Goal: Information Seeking & Learning: Compare options

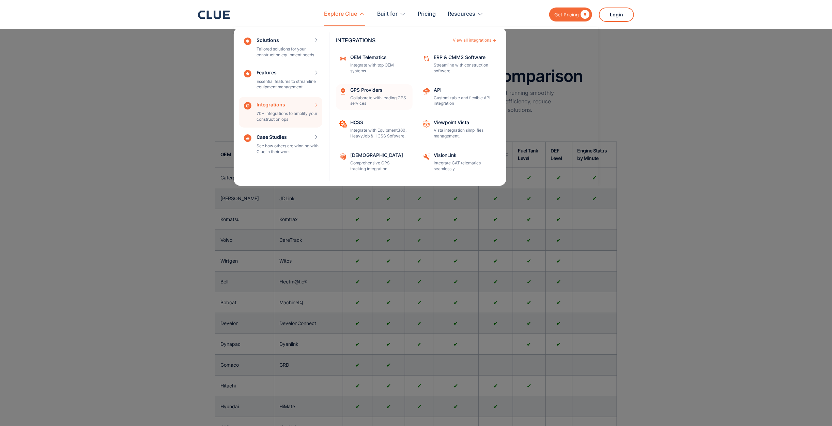
click at [380, 90] on div "GPS Providers" at bounding box center [379, 90] width 58 height 5
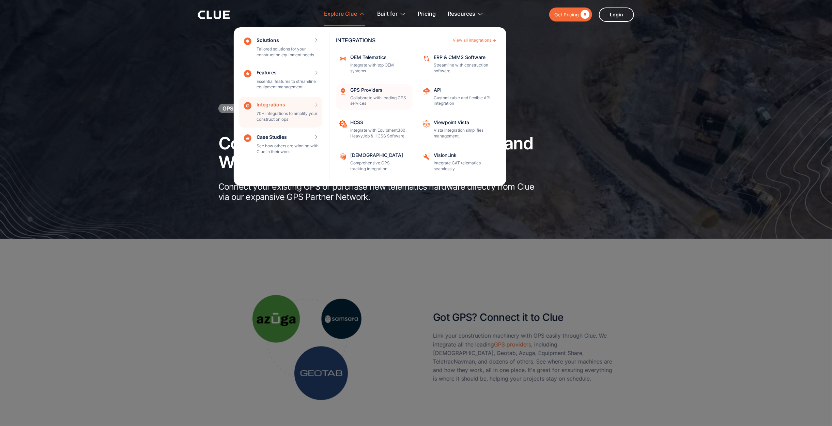
click at [382, 98] on p "Collaborate with leading GPS services" at bounding box center [379, 101] width 58 height 12
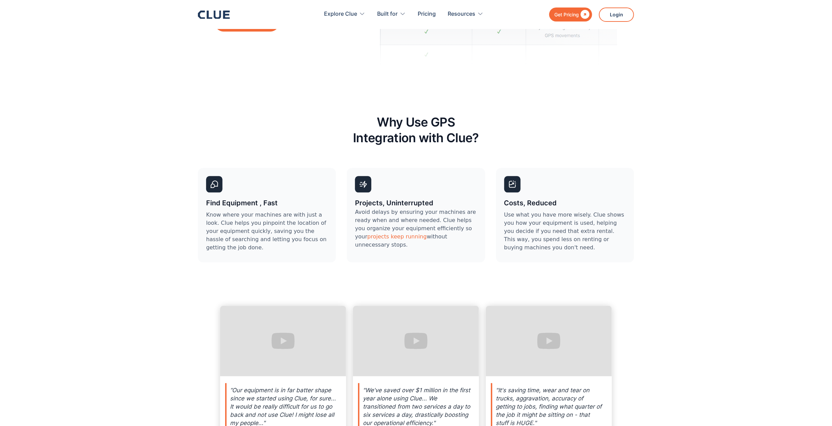
scroll to position [2482, 0]
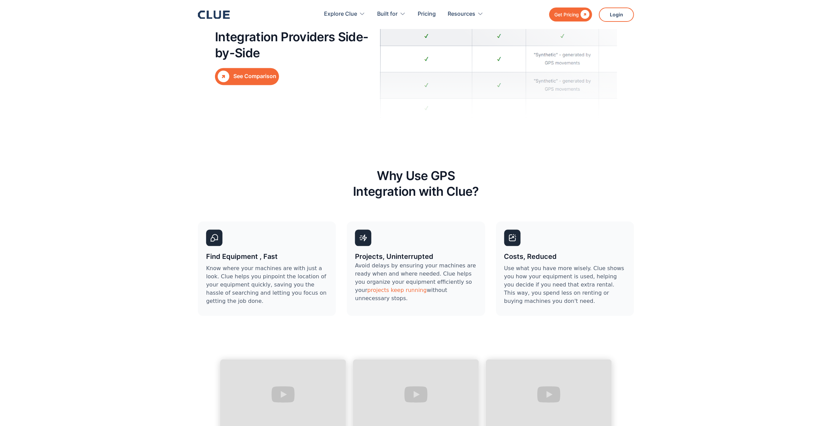
click at [241, 78] on div "See Comparison" at bounding box center [254, 76] width 43 height 9
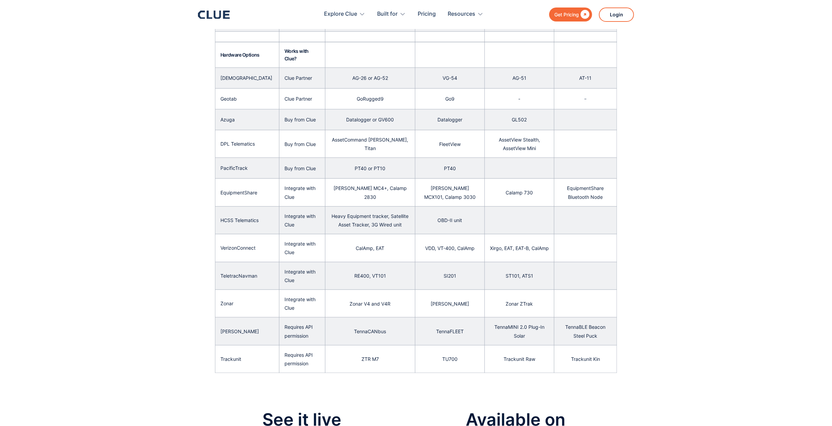
scroll to position [429, 0]
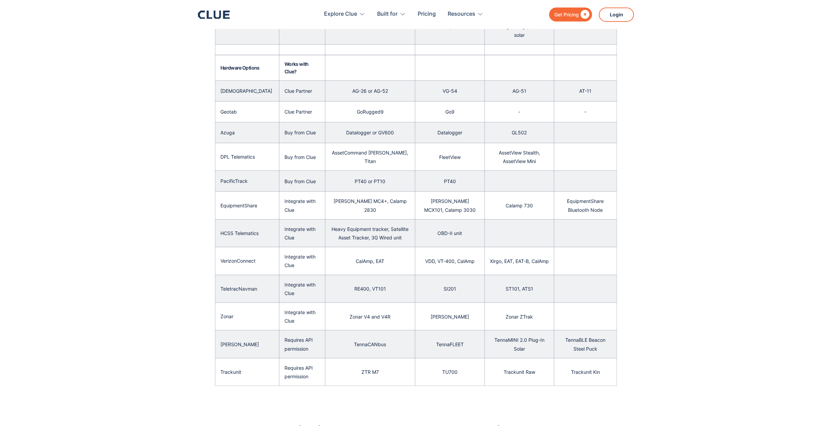
click at [348, 148] on p "AssetCommand Max, Titan" at bounding box center [370, 156] width 79 height 17
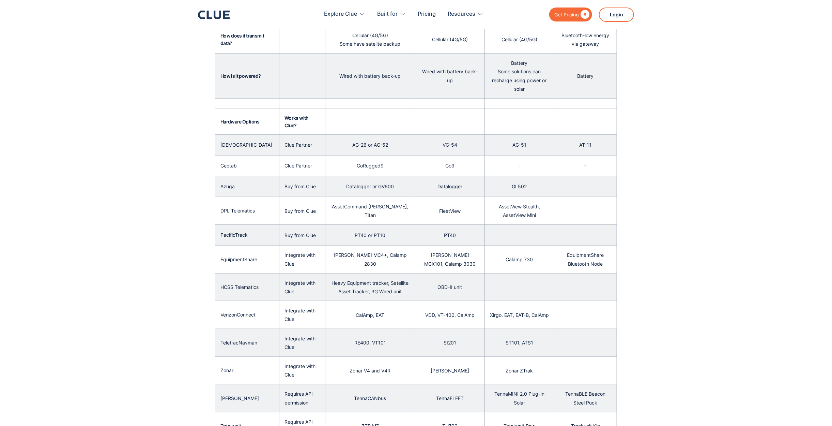
scroll to position [373, 0]
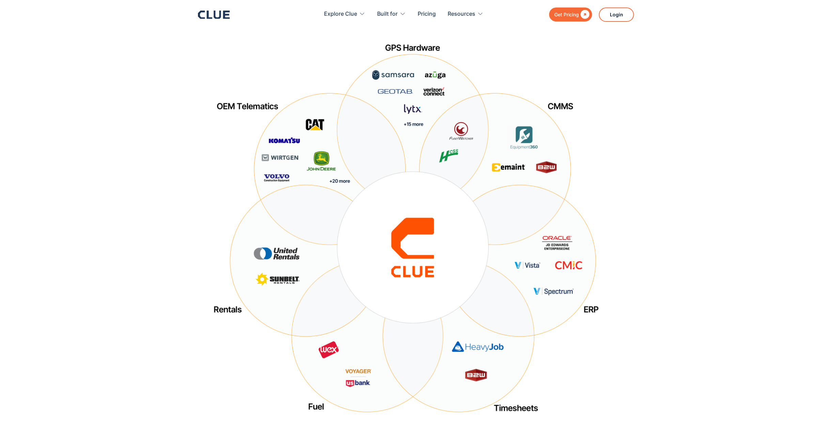
scroll to position [23, 0]
